Goal: Find specific page/section: Find specific page/section

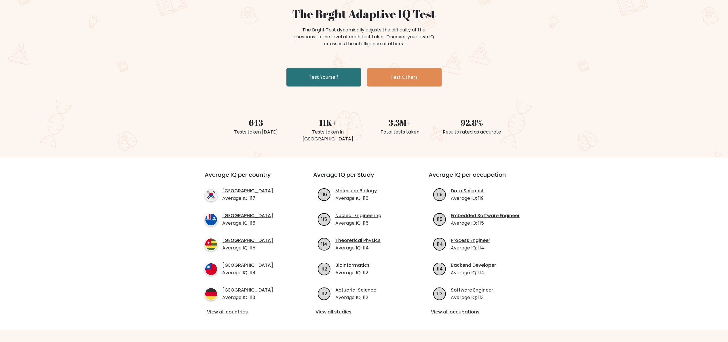
scroll to position [115, 0]
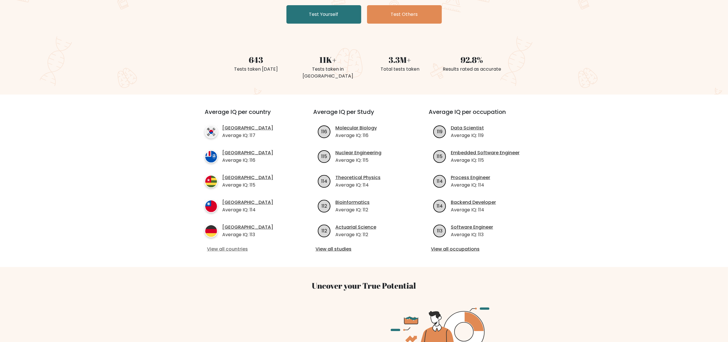
click at [237, 245] on link "View all countries" at bounding box center [248, 248] width 83 height 7
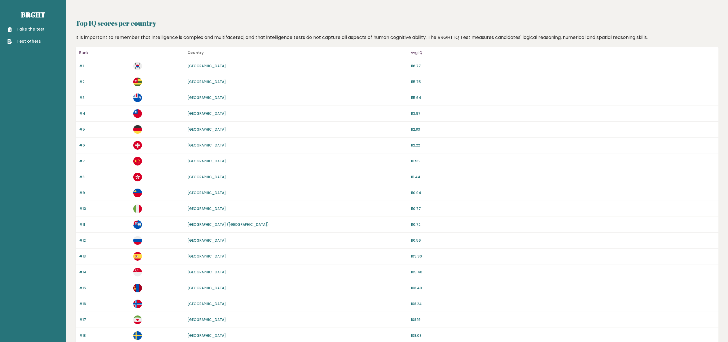
click at [188, 213] on div "#10 Italy 110.77" at bounding box center [397, 209] width 643 height 16
click at [193, 210] on link "[GEOGRAPHIC_DATA]" at bounding box center [206, 208] width 39 height 5
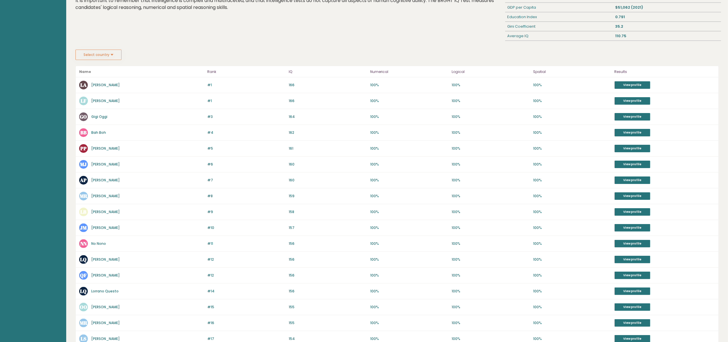
scroll to position [150, 0]
